Goal: Navigation & Orientation: Find specific page/section

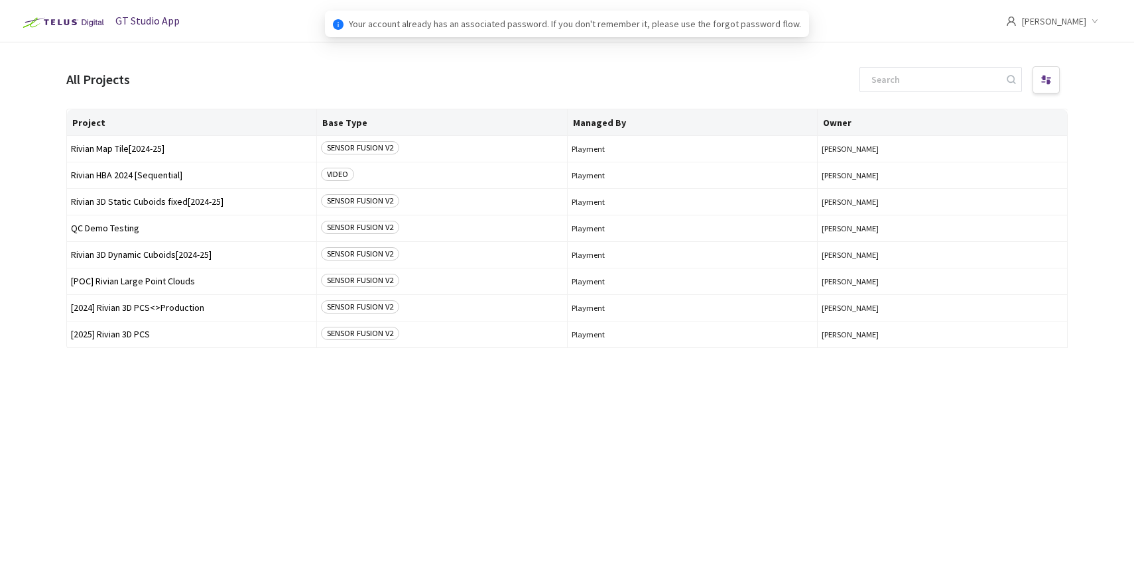
click at [137, 434] on div "Project Base Type Managed By Owner Rivian Map Tile[2024-25] SENSOR FUSION V2 Pl…" at bounding box center [567, 331] width 1002 height 444
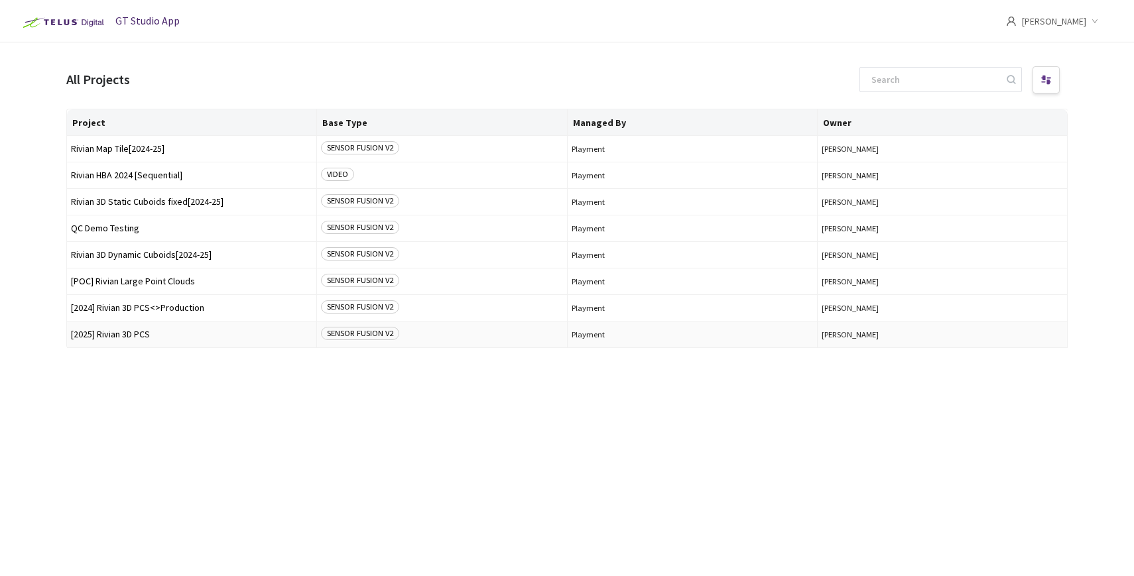
click at [117, 333] on span "[2025] Rivian 3D PCS" at bounding box center [191, 335] width 241 height 10
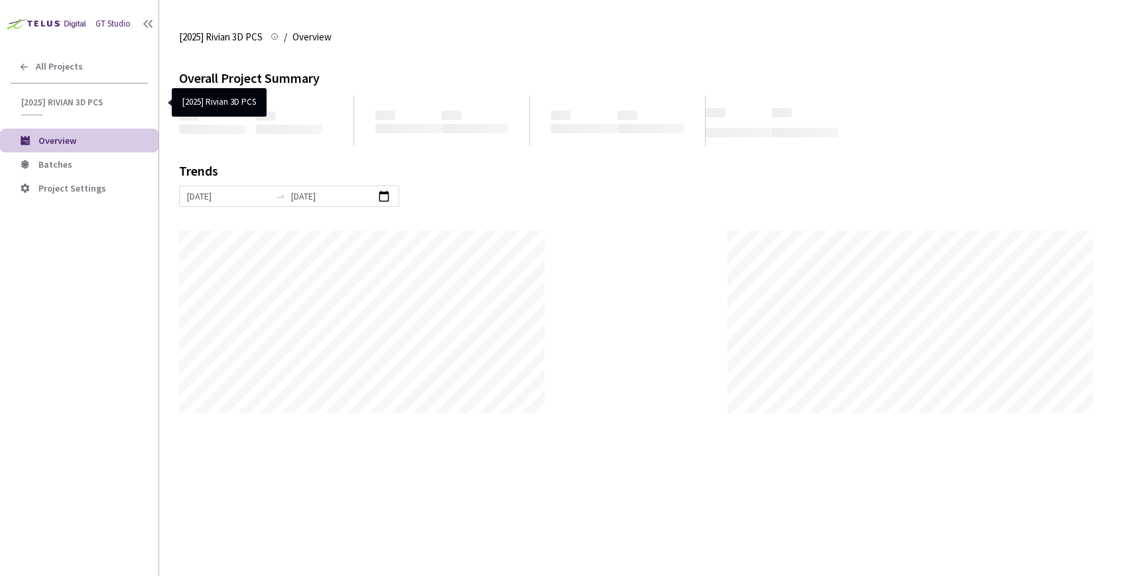
scroll to position [576, 1134]
click at [66, 69] on span "All Projects" at bounding box center [59, 66] width 47 height 11
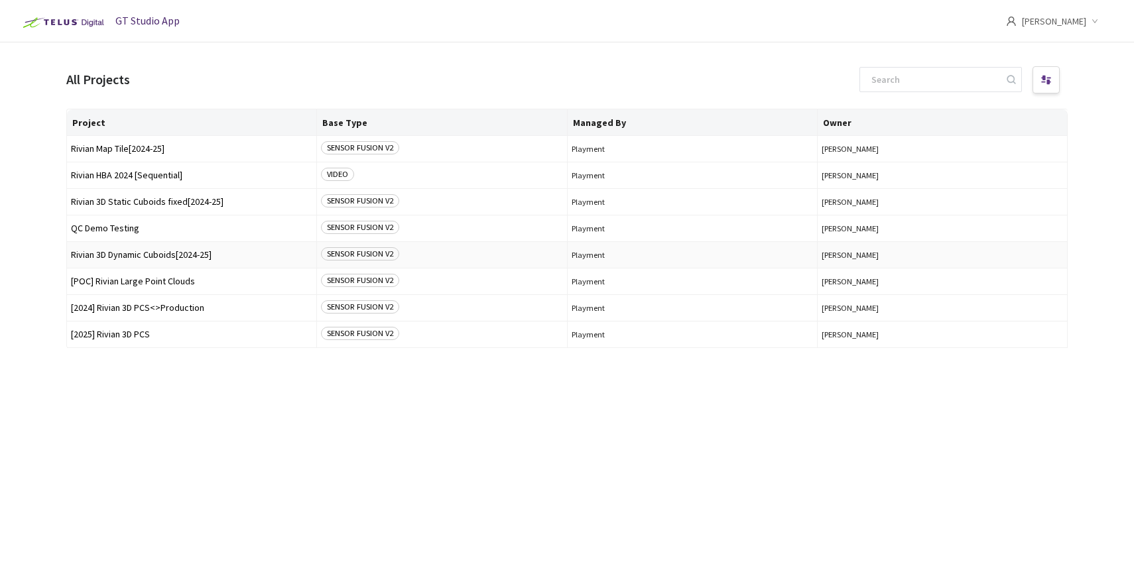
click at [147, 256] on span "Rivian 3D Dynamic Cuboids[2024-25]" at bounding box center [191, 255] width 241 height 10
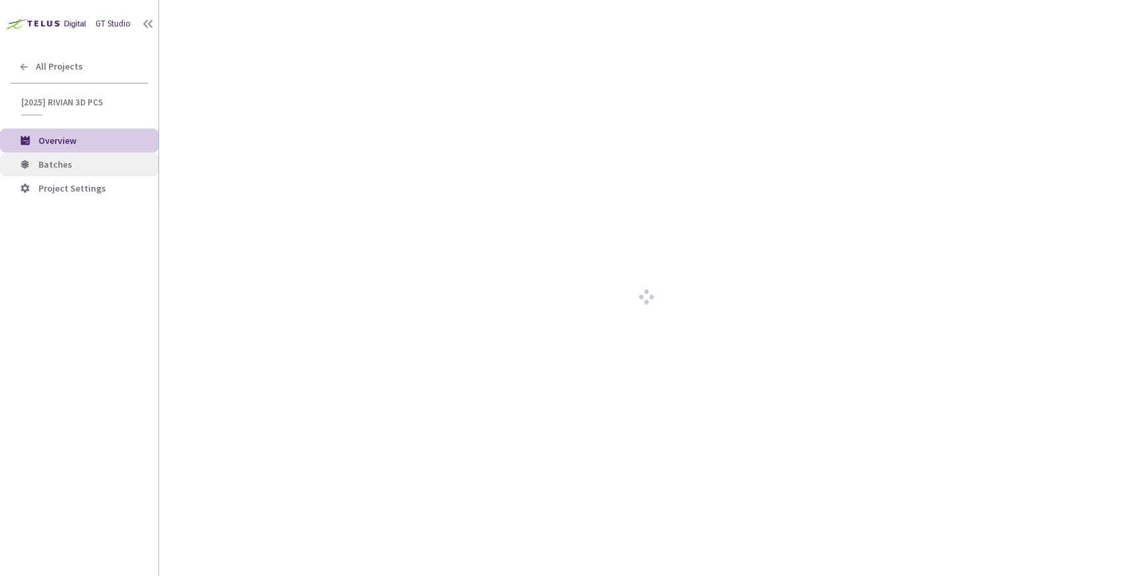
click at [66, 161] on span "Batches" at bounding box center [55, 165] width 34 height 12
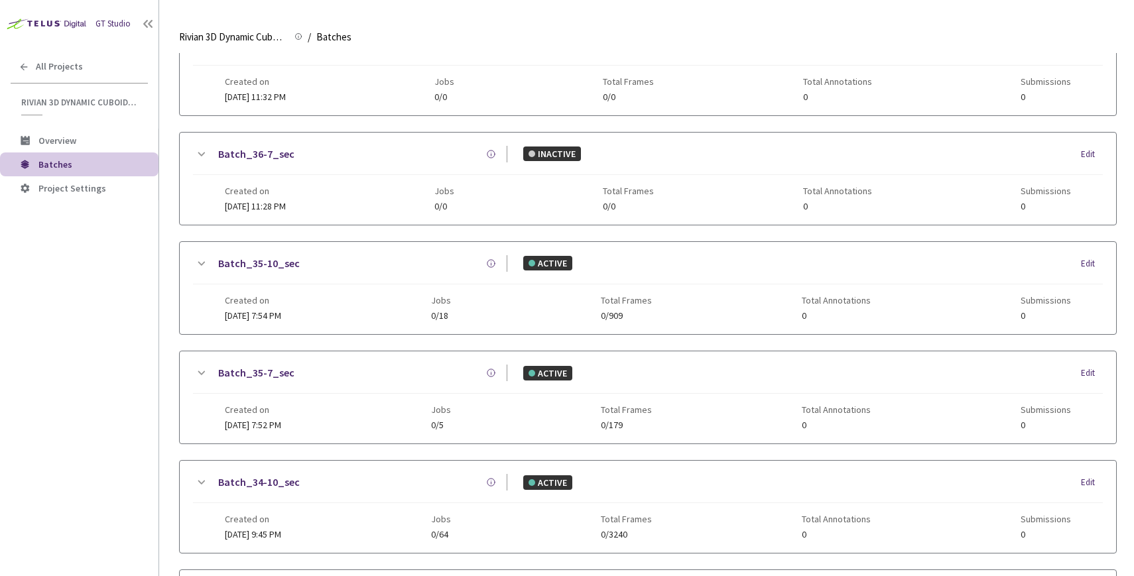
scroll to position [75, 0]
